Goal: Check status: Check status

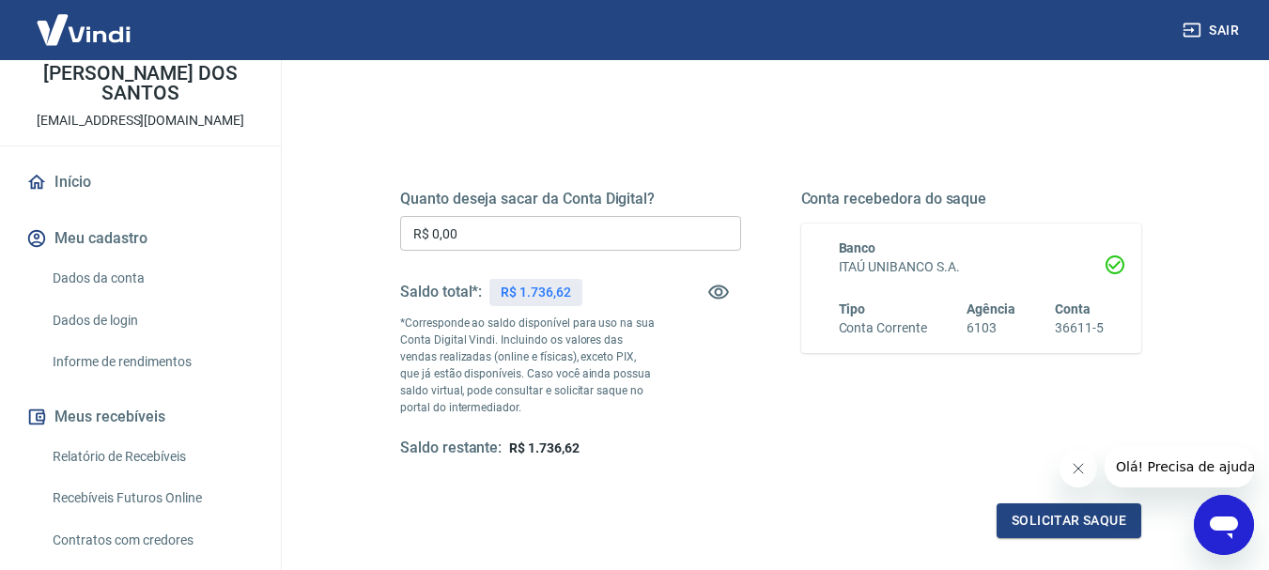
scroll to position [188, 0]
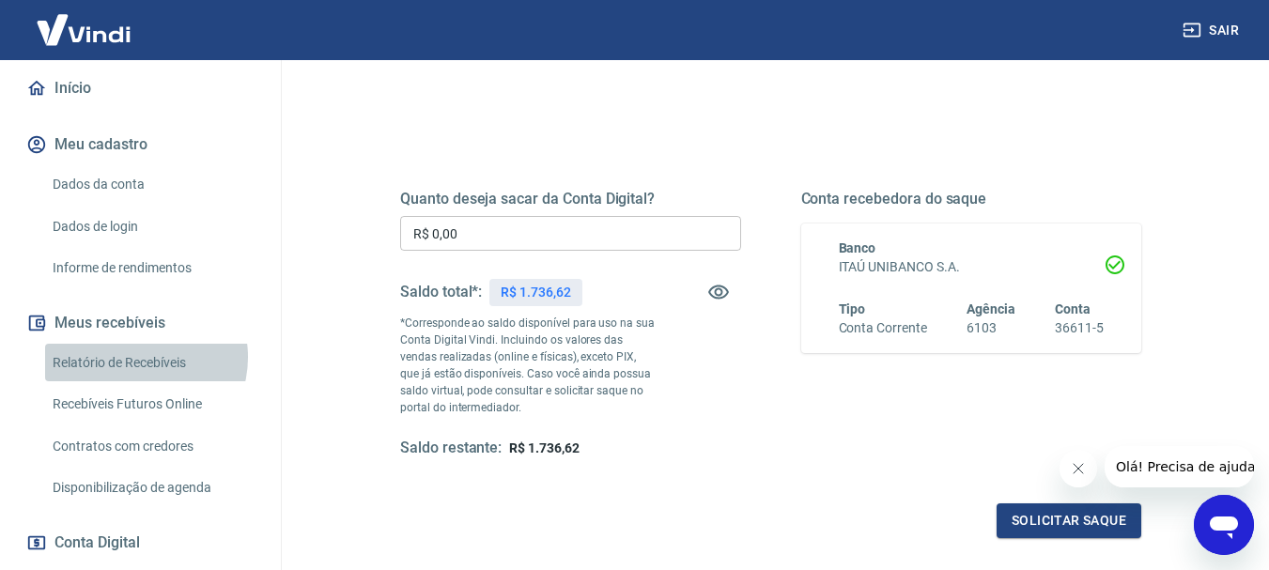
click at [140, 357] on link "Relatório de Recebíveis" at bounding box center [151, 363] width 213 height 39
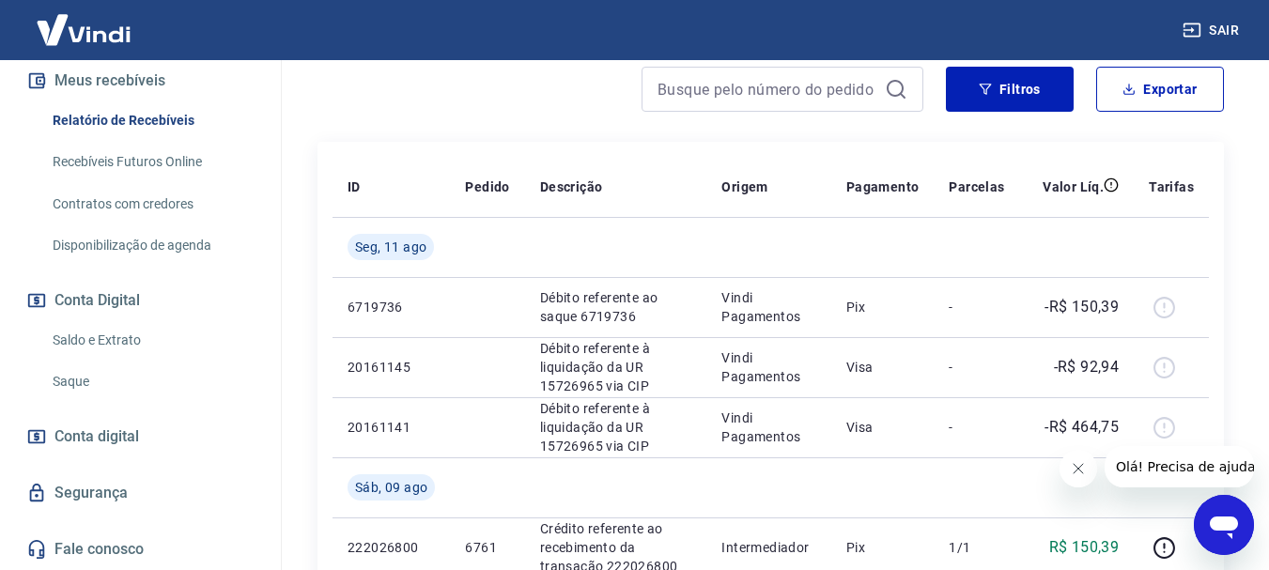
scroll to position [372, 0]
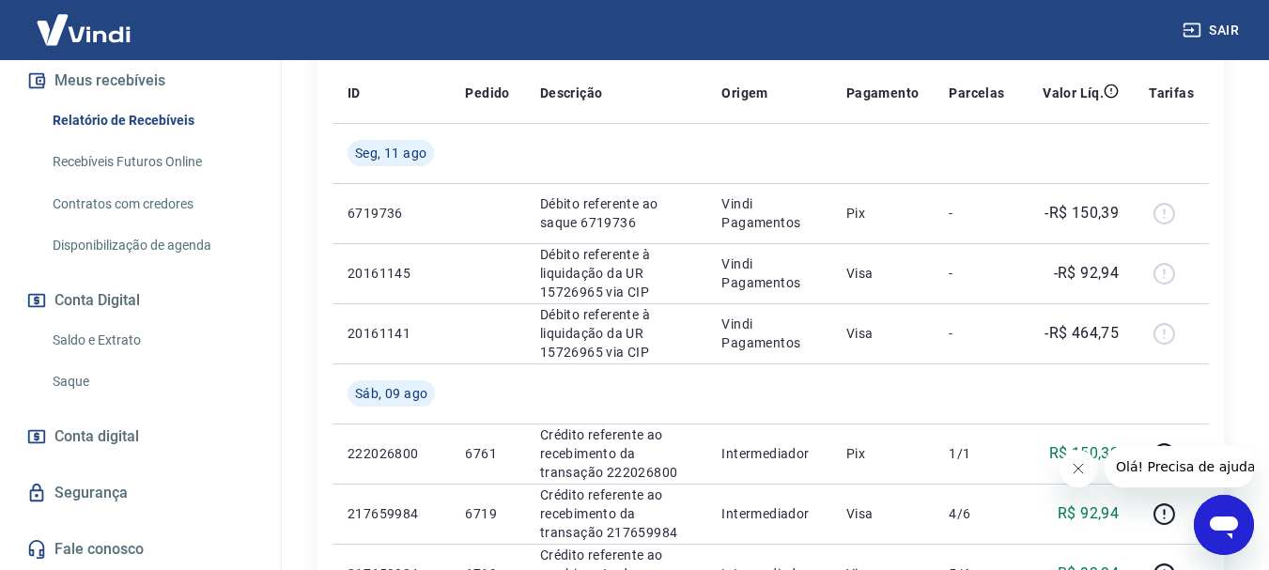
click at [98, 333] on link "Saldo e Extrato" at bounding box center [151, 340] width 213 height 39
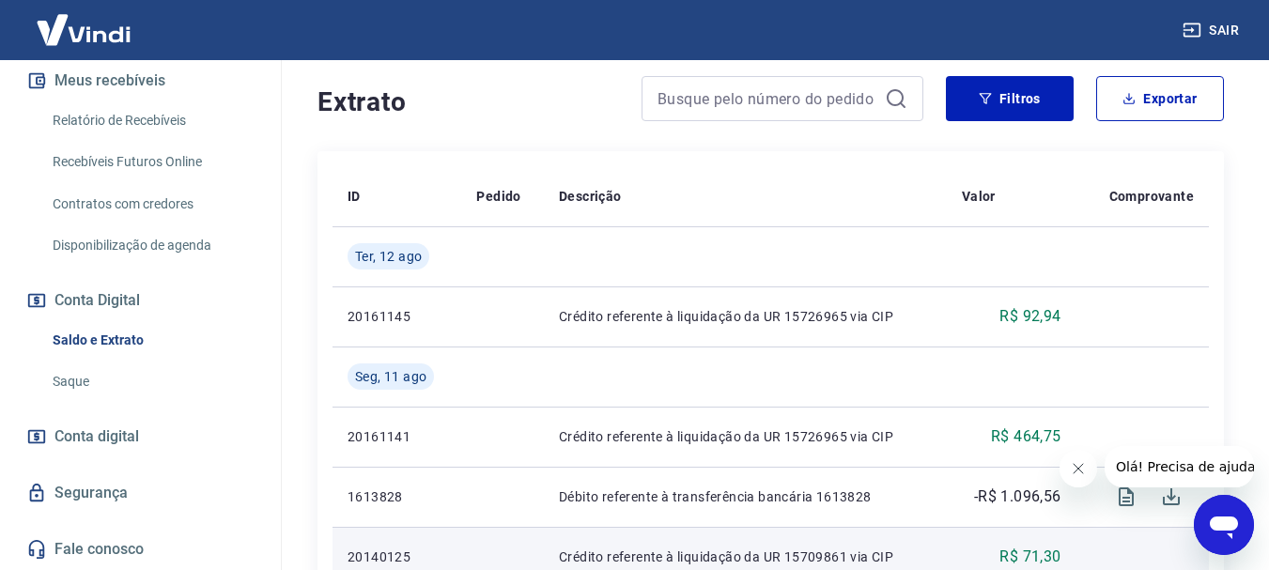
scroll to position [376, 0]
